Goal: Information Seeking & Learning: Find specific fact

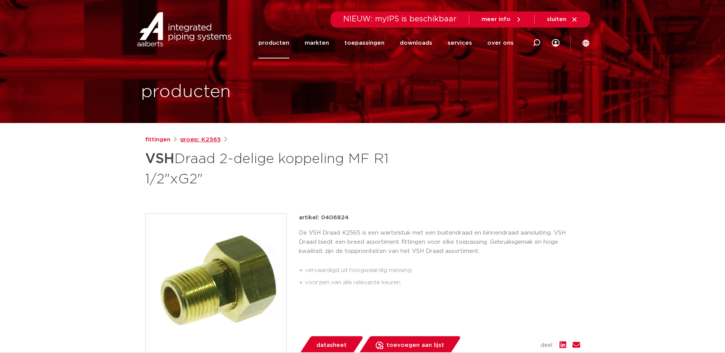
click at [204, 138] on link "groep: K2565" at bounding box center [200, 139] width 41 height 9
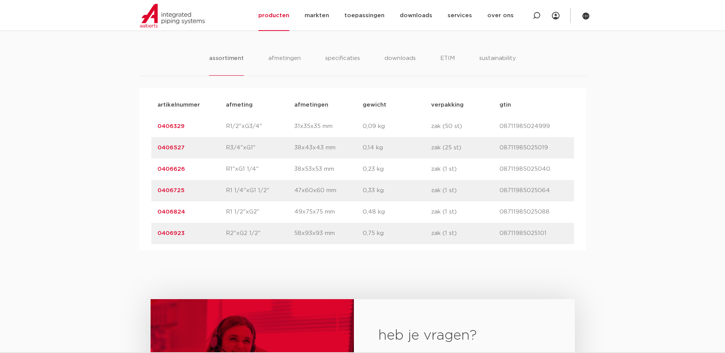
scroll to position [421, 0]
drag, startPoint x: 193, startPoint y: 234, endPoint x: 148, endPoint y: 233, distance: 45.1
click at [148, 233] on div "artikelnummer afmeting [GEOGRAPHIC_DATA] gewicht verpakking gtin artikelnummer …" at bounding box center [362, 169] width 447 height 162
copy link "0406923"
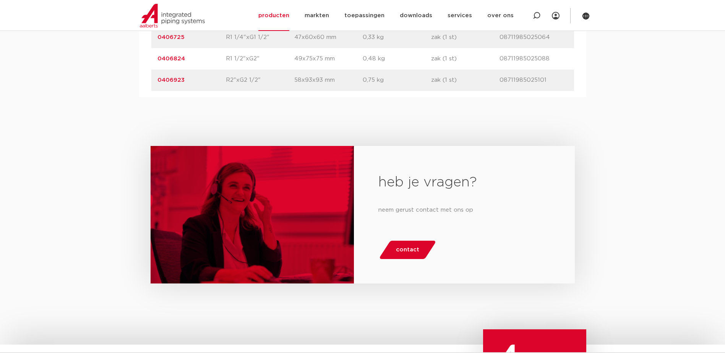
scroll to position [535, 0]
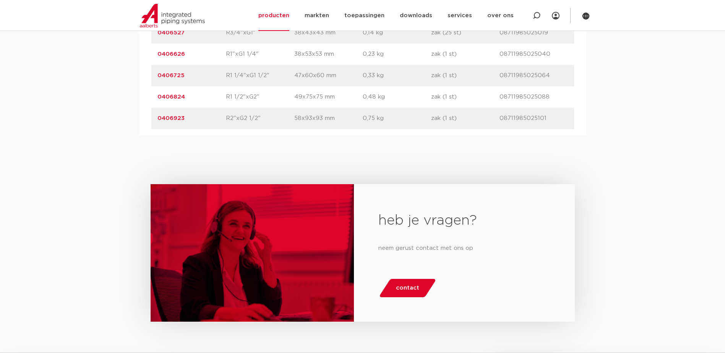
drag, startPoint x: 178, startPoint y: 96, endPoint x: 151, endPoint y: 97, distance: 26.8
click at [151, 97] on div "artikelnummer 0406824 afmeting R1 1/2"xG2" [GEOGRAPHIC_DATA] 49x75x75 mm gewich…" at bounding box center [362, 96] width 423 height 21
copy link "0406824"
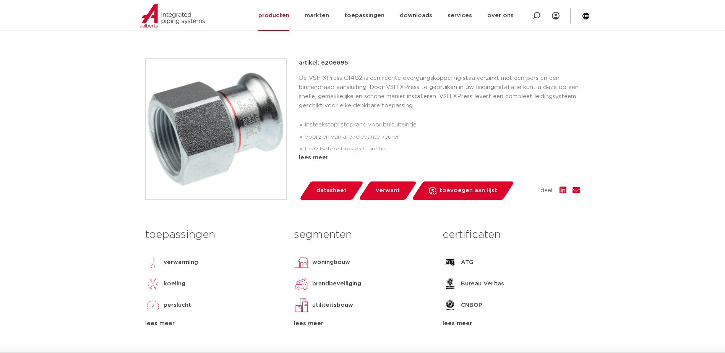
scroll to position [38, 0]
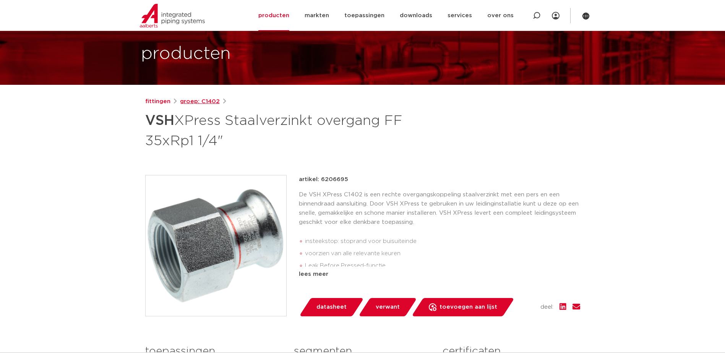
click at [210, 101] on link "groep: C1402" at bounding box center [200, 101] width 40 height 9
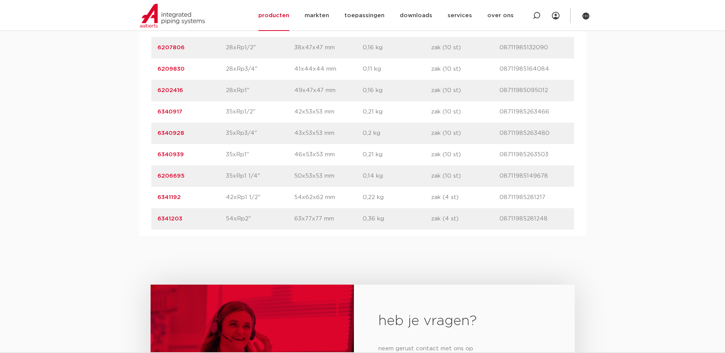
scroll to position [701, 0]
drag, startPoint x: 188, startPoint y: 221, endPoint x: 148, endPoint y: 220, distance: 39.4
click at [148, 220] on div "artikelnummer afmeting [GEOGRAPHIC_DATA] gewicht verpakking gtin artikelnummer …" at bounding box center [362, 48] width 447 height 376
copy link "6341203"
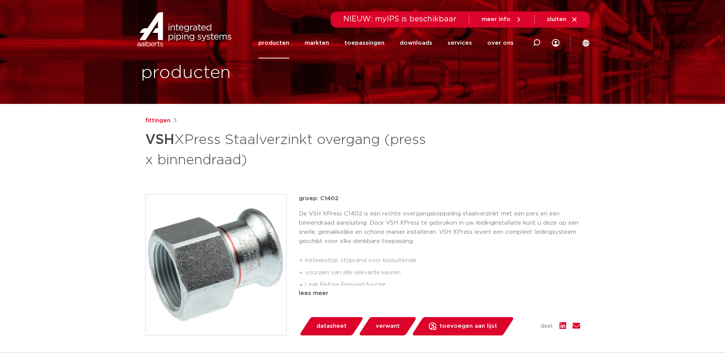
scroll to position [0, 0]
